Goal: Task Accomplishment & Management: Use online tool/utility

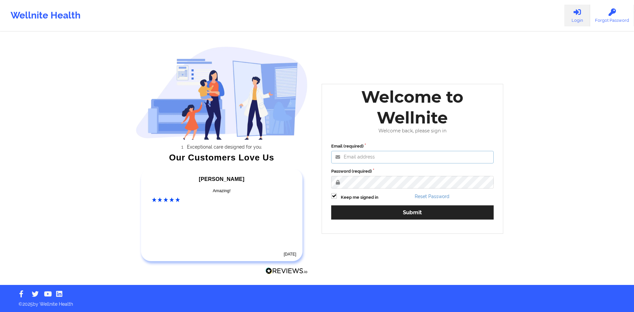
click at [415, 162] on input "Email (required)" at bounding box center [412, 157] width 163 height 13
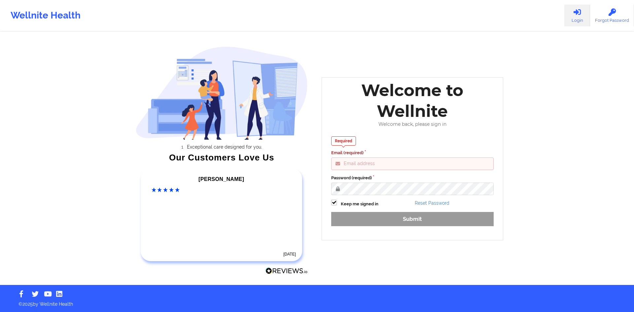
click at [349, 165] on input "Email (required)" at bounding box center [412, 164] width 163 height 13
type input "[EMAIL_ADDRESS][DOMAIN_NAME]"
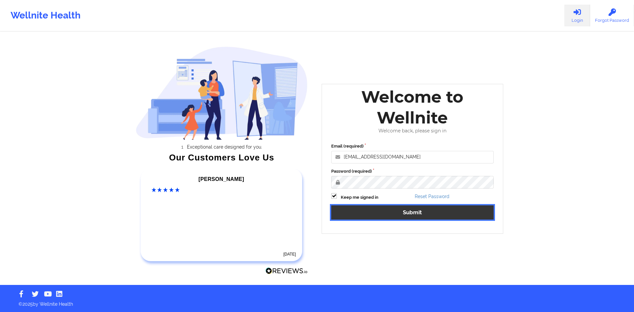
click at [386, 215] on button "Submit" at bounding box center [412, 213] width 163 height 14
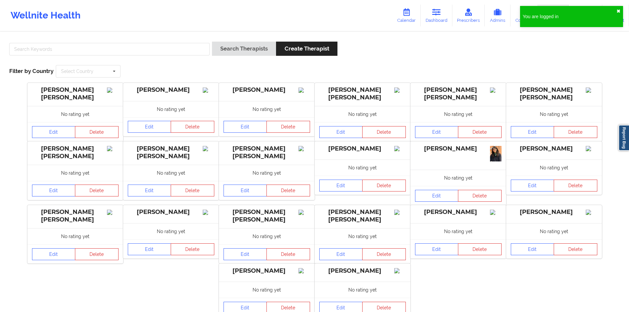
click at [618, 12] on button "✖︎" at bounding box center [619, 11] width 4 height 5
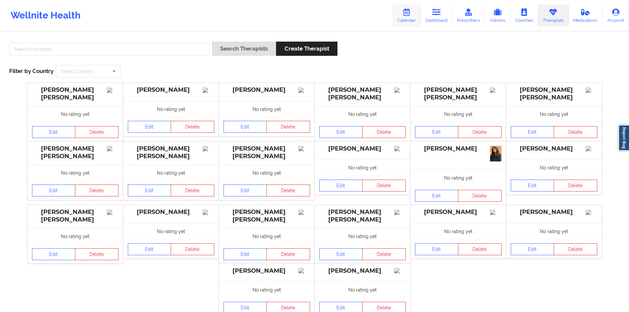
click at [413, 14] on link "Calendar" at bounding box center [407, 16] width 28 height 22
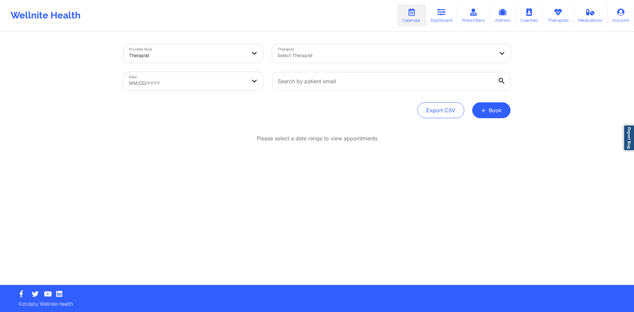
click at [309, 56] on div at bounding box center [386, 56] width 217 height 8
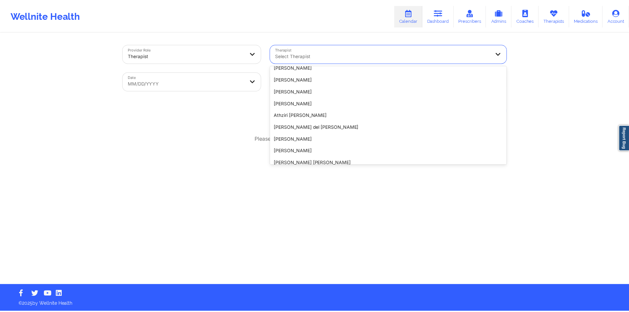
scroll to position [307, 0]
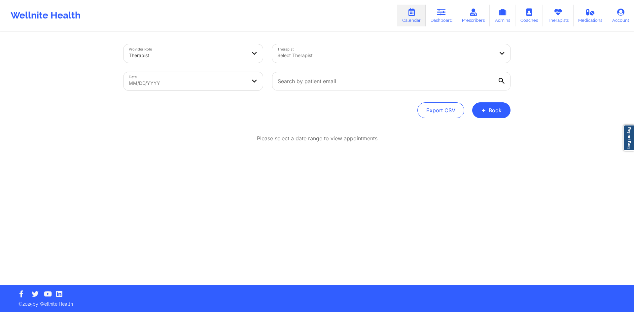
click at [287, 52] on div at bounding box center [386, 56] width 217 height 8
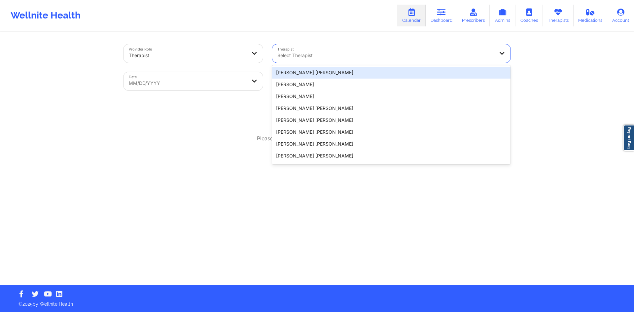
paste input "[PERSON_NAME]"
type input "[PERSON_NAME]"
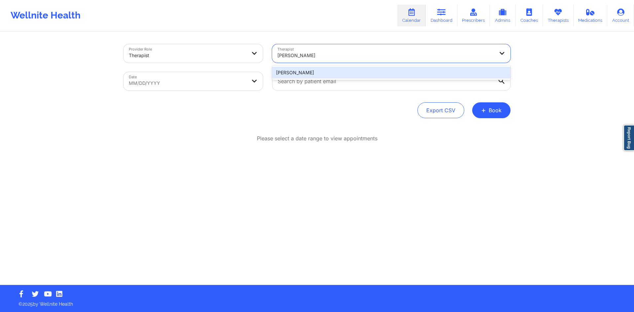
click at [290, 70] on div "[PERSON_NAME]" at bounding box center [391, 73] width 239 height 12
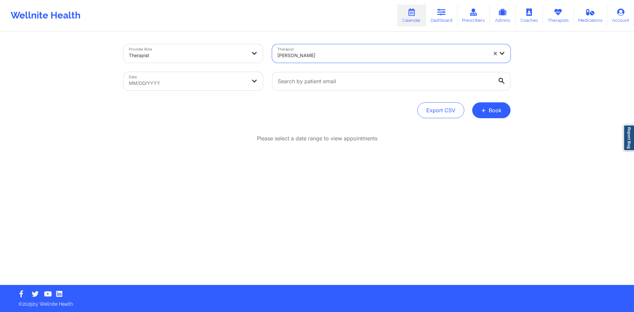
select select "2025-8"
select select "2025-9"
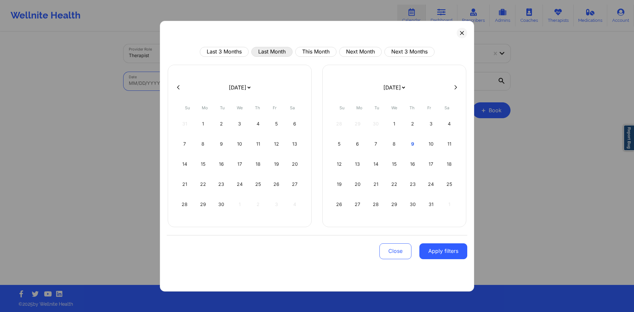
click at [274, 55] on button "Last Month" at bounding box center [271, 52] width 41 height 10
select select "2025-8"
select select "2025-9"
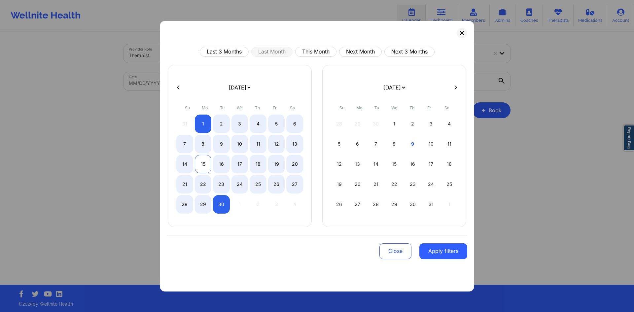
click at [208, 166] on div "15" at bounding box center [203, 164] width 17 height 19
select select "2025-8"
select select "2025-9"
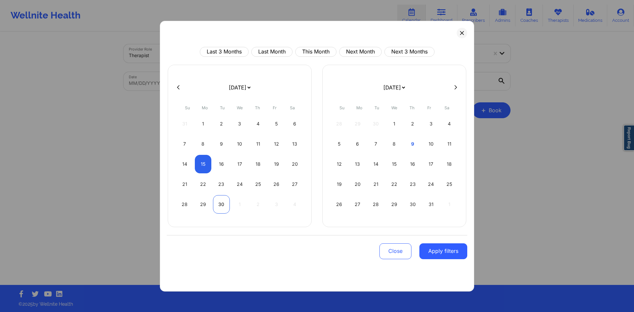
select select "2025-8"
select select "2025-9"
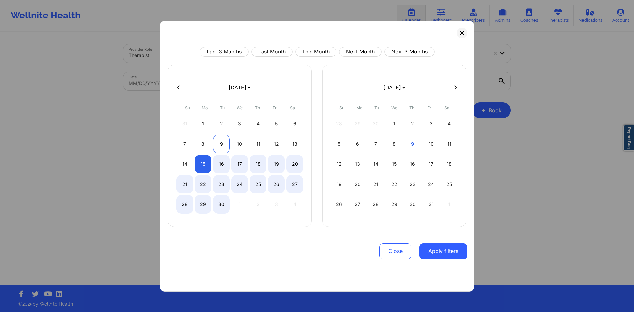
select select "2025-8"
select select "2025-9"
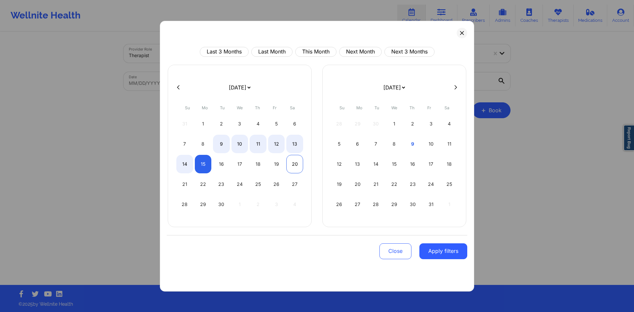
select select "2025-8"
select select "2025-9"
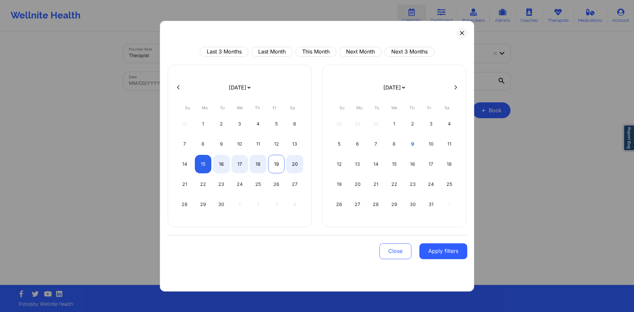
select select "2025-8"
select select "2025-9"
select select "2025-8"
select select "2025-9"
click at [294, 164] on div "20" at bounding box center [294, 164] width 17 height 19
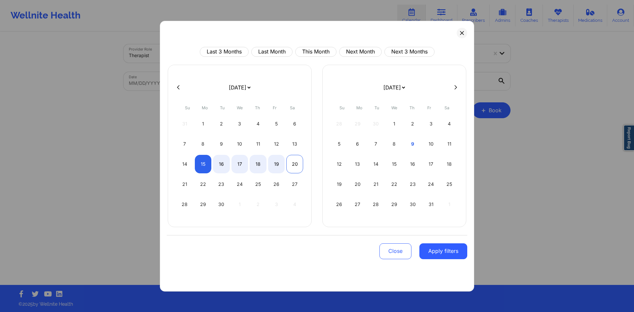
select select "2025-8"
select select "2025-9"
click at [450, 251] on button "Apply filters" at bounding box center [444, 252] width 48 height 16
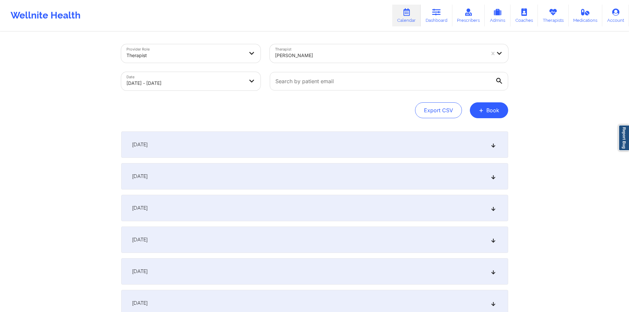
click at [304, 136] on div "[DATE]" at bounding box center [314, 145] width 387 height 26
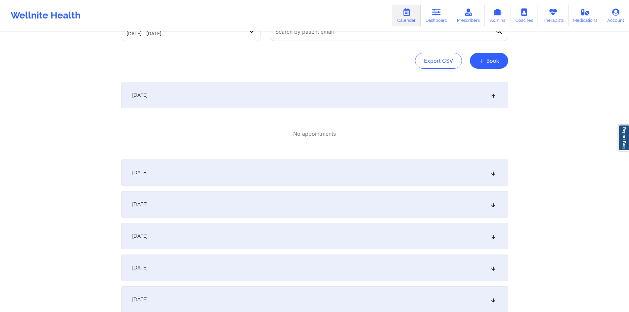
scroll to position [99, 0]
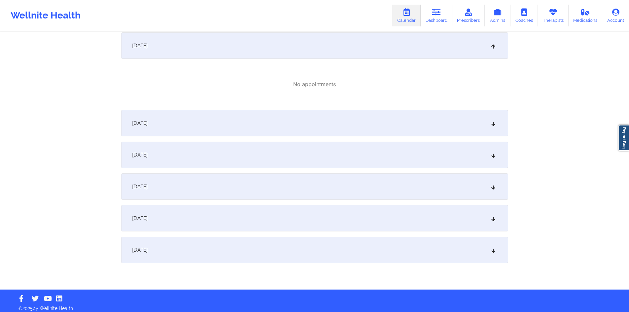
click at [234, 130] on div "[DATE]" at bounding box center [314, 123] width 387 height 26
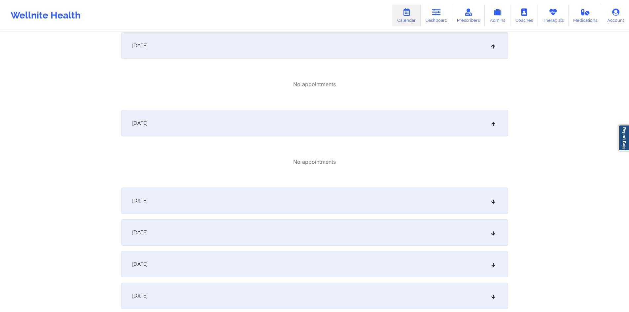
click at [209, 200] on div "[DATE]" at bounding box center [314, 201] width 387 height 26
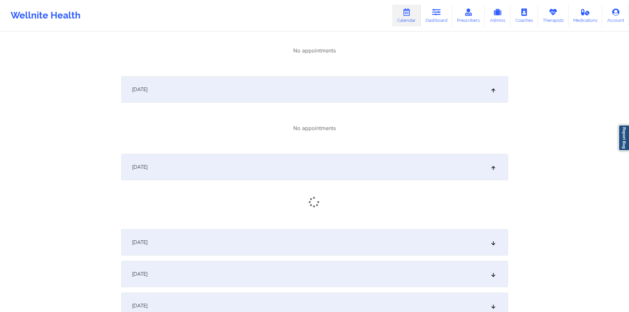
scroll to position [165, 0]
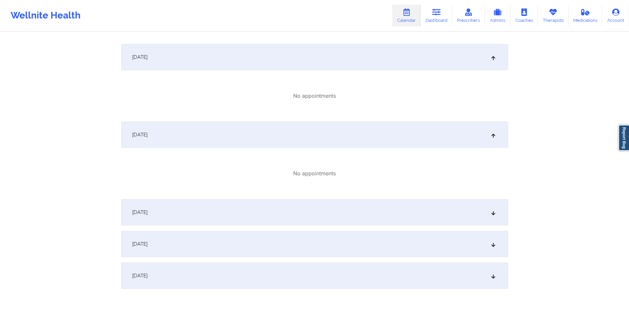
click at [209, 200] on div "[DATE]" at bounding box center [314, 212] width 387 height 26
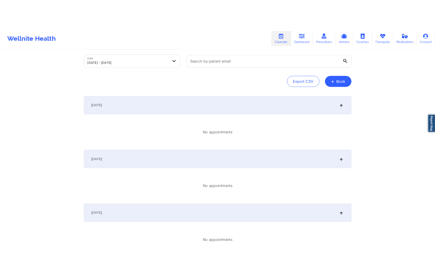
scroll to position [0, 0]
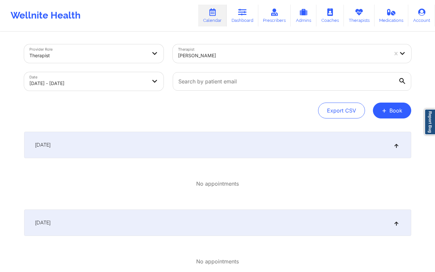
click at [332, 147] on div "[DATE]" at bounding box center [217, 145] width 387 height 26
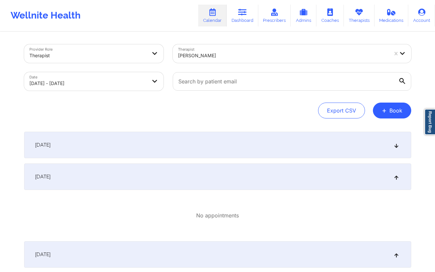
click at [333, 147] on div "[DATE]" at bounding box center [217, 145] width 387 height 26
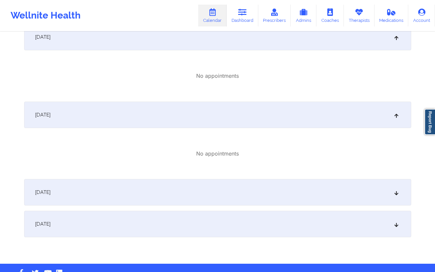
scroll to position [264, 0]
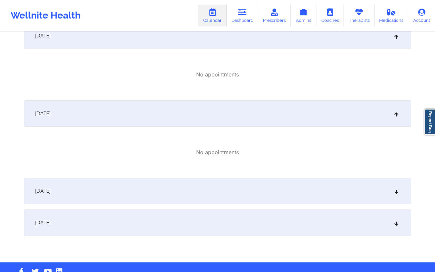
click at [51, 189] on span "[DATE]" at bounding box center [43, 190] width 16 height 7
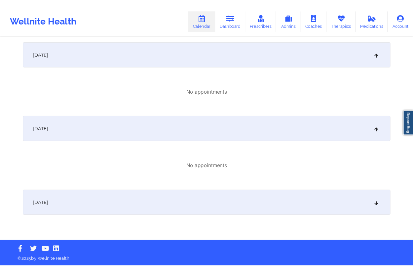
scroll to position [328, 0]
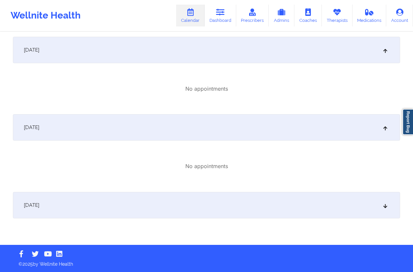
click at [386, 48] on icon at bounding box center [386, 50] width 6 height 5
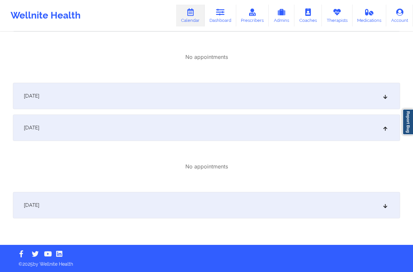
scroll to position [282, 0]
click at [381, 97] on div "[DATE]" at bounding box center [206, 96] width 387 height 26
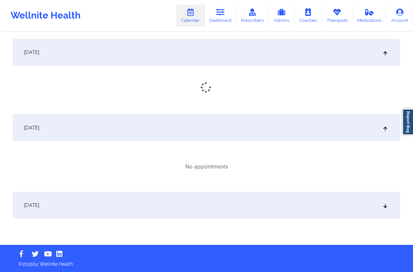
scroll to position [328, 0]
